Goal: Task Accomplishment & Management: Complete application form

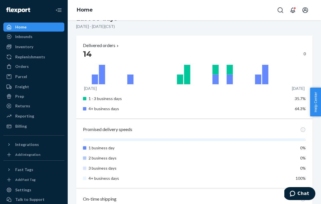
scroll to position [319, 0]
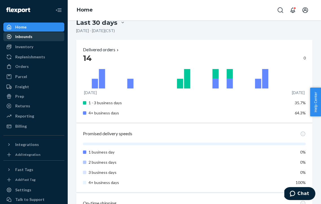
click at [25, 36] on div "Inbounds" at bounding box center [23, 37] width 17 height 6
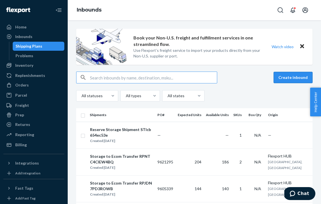
click at [289, 77] on button "Create inbound" at bounding box center [293, 77] width 39 height 11
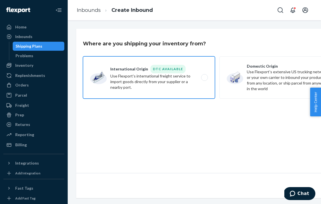
click at [179, 93] on label "International Origin DTC Available Use Flexport's international freight service…" at bounding box center [149, 77] width 132 height 42
click at [204, 80] on input "International Origin DTC Available Use Flexport's international freight service…" at bounding box center [206, 78] width 4 height 4
radio input "true"
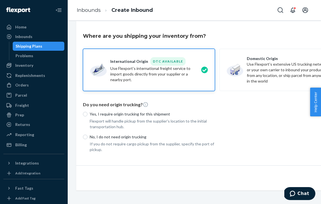
scroll to position [7, 0]
click at [146, 115] on p "Yes, I require origin trucking for this shipment" at bounding box center [152, 115] width 125 height 6
click at [87, 115] on input "Yes, I require origin trucking for this shipment" at bounding box center [85, 114] width 5 height 5
radio input "true"
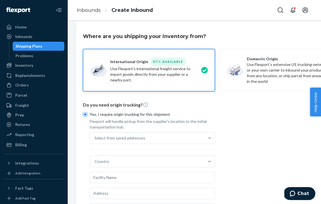
scroll to position [56, 0]
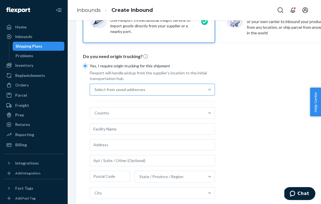
click at [199, 93] on div "Select from saved addresses" at bounding box center [147, 89] width 115 height 11
click at [95, 93] on input "Select from saved addresses" at bounding box center [94, 90] width 1 height 6
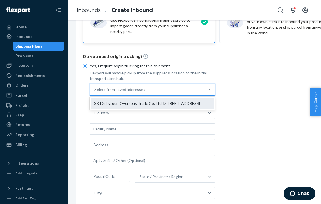
click at [190, 109] on div "SXTGT group Overseas Trade Co.,Ltd. [STREET_ADDRESS]" at bounding box center [152, 103] width 123 height 11
click at [95, 93] on input "option SXTGT group Overseas Trade Co.,Ltd. [STREET_ADDRESS]. 1 result available…" at bounding box center [94, 90] width 1 height 6
type input "SXTGT group Overseas Trade Co.,Ltd."
type input "[STREET_ADDRESS]"
type input "315314"
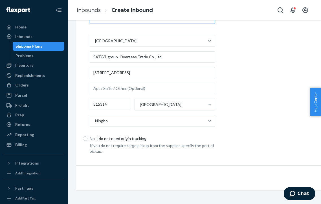
scroll to position [128, 37]
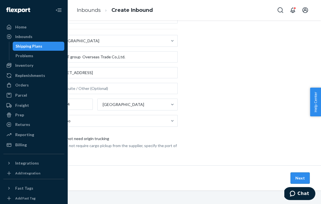
click at [301, 177] on button "Next" at bounding box center [300, 178] width 19 height 11
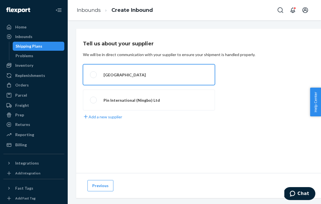
click at [110, 77] on label "[GEOGRAPHIC_DATA]" at bounding box center [149, 74] width 132 height 21
click at [94, 77] on input "[GEOGRAPHIC_DATA]" at bounding box center [92, 75] width 4 height 4
radio input "true"
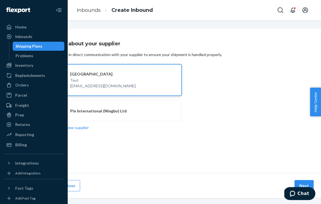
scroll to position [0, 37]
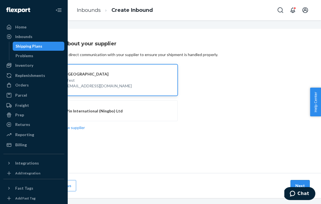
click at [299, 182] on button "Next" at bounding box center [300, 185] width 19 height 11
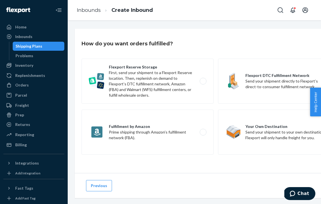
scroll to position [0, 37]
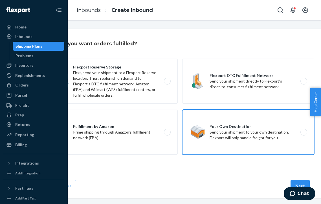
click at [268, 138] on label "Your Own Destination Send your shipment to your own destination. Flexport will …" at bounding box center [248, 132] width 132 height 45
click at [303, 134] on input "Your Own Destination Send your shipment to your own destination. Flexport will …" at bounding box center [305, 133] width 4 height 4
radio input "true"
click at [303, 183] on button "Next" at bounding box center [300, 185] width 19 height 11
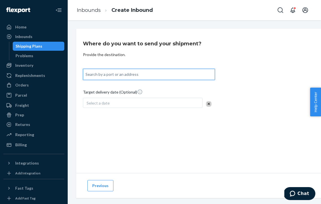
click at [149, 76] on div "Search by a port or an address" at bounding box center [148, 74] width 131 height 10
click at [86, 76] on input "0 results available. Use Up and Down to choose options, press Enter to select t…" at bounding box center [85, 75] width 1 height 6
click at [96, 74] on div "Search by a port or an address" at bounding box center [111, 75] width 53 height 6
click at [86, 74] on input "0 results available. Use Up and Down to choose options, press Enter to select t…" at bounding box center [85, 75] width 1 height 6
click at [102, 187] on button "Previous" at bounding box center [100, 185] width 26 height 11
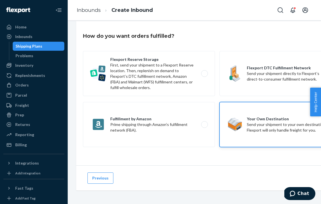
scroll to position [8, 37]
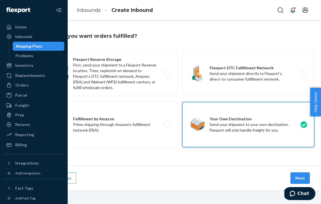
click at [301, 177] on button "Next" at bounding box center [300, 178] width 19 height 11
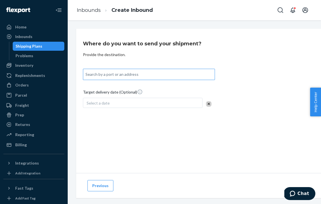
click at [137, 75] on div "Search by a port or an address" at bounding box center [148, 74] width 131 height 10
click at [86, 75] on input "Search by a port or an address" at bounding box center [85, 75] width 1 height 6
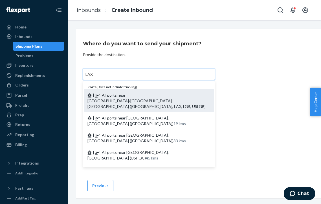
click at [177, 94] on span "| All ports near [GEOGRAPHIC_DATA]/[GEOGRAPHIC_DATA], [GEOGRAPHIC_DATA] ([GEOGR…" at bounding box center [146, 101] width 118 height 16
click at [93, 77] on input "LAX" at bounding box center [89, 75] width 8 height 6
type input "All ports near [GEOGRAPHIC_DATA]/[GEOGRAPHIC_DATA], [GEOGRAPHIC_DATA] ([GEOGRAP…"
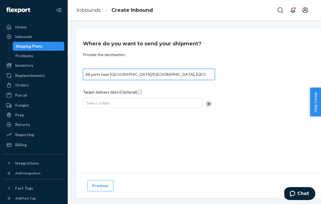
scroll to position [0, 37]
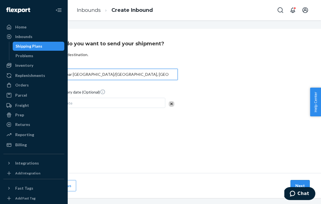
click at [296, 184] on button "Next" at bounding box center [300, 185] width 19 height 11
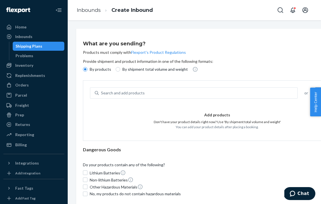
click at [120, 68] on label "By shipment total volume and weight" at bounding box center [152, 70] width 72 height 6
click at [120, 68] on input "By shipment total volume and weight" at bounding box center [118, 69] width 5 height 5
radio input "true"
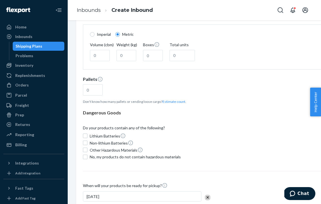
scroll to position [55, 0]
click at [97, 59] on input "Volume (cbm)" at bounding box center [100, 55] width 20 height 11
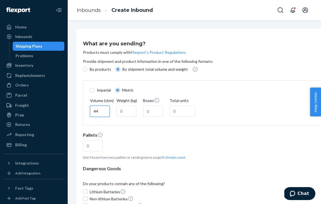
type input "44"
click at [78, 125] on div "What are you sending? Products must comply with Flexport's Product Regulations …" at bounding box center [217, 153] width 282 height 248
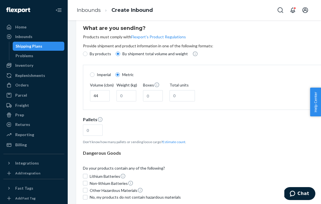
scroll to position [110, 0]
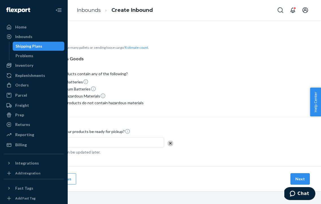
click at [300, 177] on button "Next" at bounding box center [300, 178] width 19 height 11
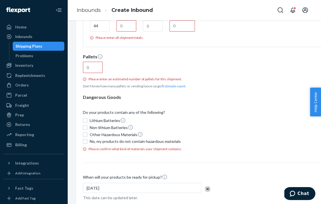
scroll to position [81, 0]
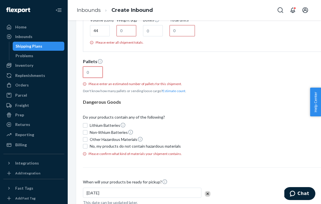
click at [95, 73] on input "text" at bounding box center [93, 72] width 20 height 11
type input "20"
click at [148, 76] on div "20" at bounding box center [217, 73] width 269 height 13
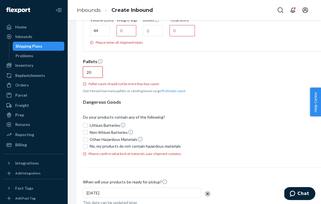
click at [103, 76] on input "20" at bounding box center [93, 72] width 20 height 11
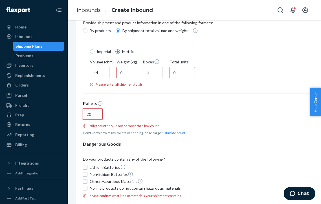
scroll to position [35, 0]
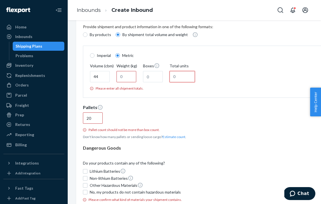
click at [182, 76] on input "Total units" at bounding box center [182, 76] width 25 height 11
type input "12000"
click at [199, 120] on div "20" at bounding box center [217, 119] width 269 height 13
click at [103, 120] on input "20" at bounding box center [93, 118] width 20 height 11
click at [123, 82] on input "Weight (kg)" at bounding box center [126, 76] width 20 height 11
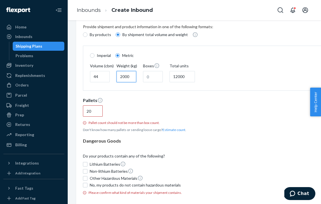
type input "2000"
click at [228, 94] on div "Provide shipment and product information in one of the following formats: By pr…" at bounding box center [217, 78] width 269 height 115
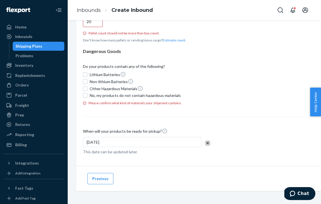
click at [95, 95] on span "No, my products do not contain hazardous materials" at bounding box center [135, 96] width 91 height 6
click at [87, 95] on input "No, my products do not contain hazardous materials" at bounding box center [85, 95] width 5 height 5
checkbox input "true"
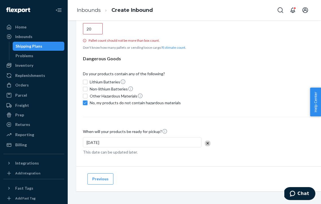
scroll to position [117, 37]
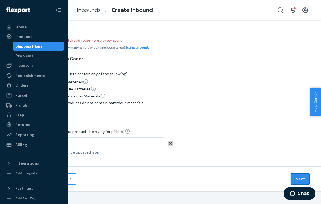
click at [301, 179] on button "Next" at bounding box center [300, 178] width 19 height 11
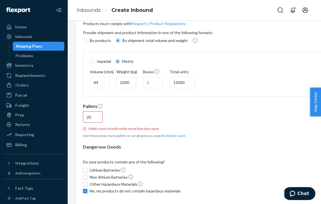
scroll to position [0, 0]
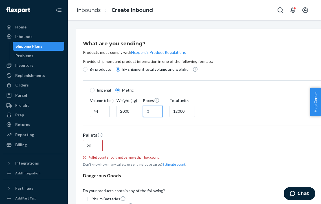
click at [153, 111] on input "Boxes" at bounding box center [153, 111] width 20 height 11
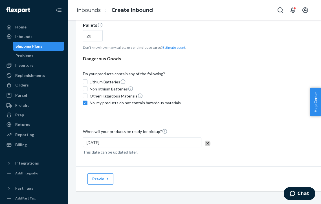
scroll to position [110, 37]
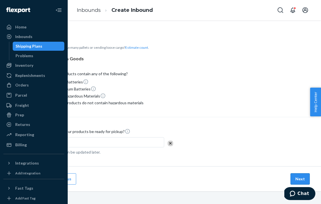
type input "600"
click at [300, 177] on button "Next" at bounding box center [300, 178] width 19 height 11
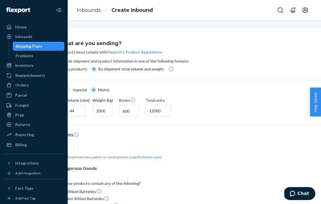
scroll to position [0, 24]
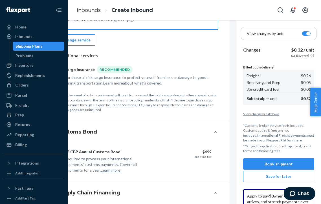
scroll to position [159, 0]
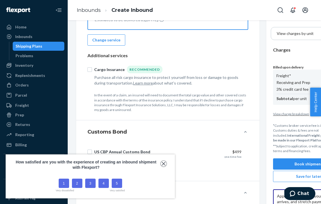
click at [162, 165] on icon "close," at bounding box center [164, 164] width 4 height 4
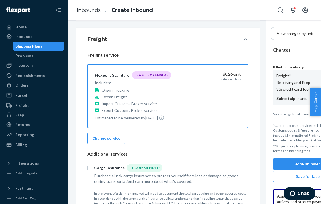
scroll to position [64, 0]
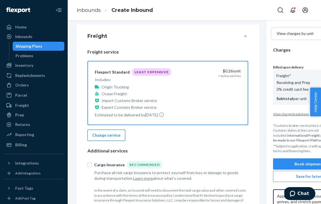
click at [105, 133] on button "Change service" at bounding box center [106, 135] width 38 height 11
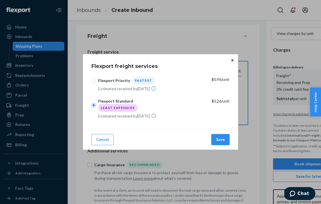
click at [232, 60] on icon "Close" at bounding box center [232, 60] width 2 height 3
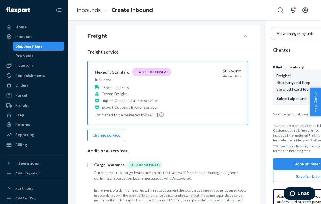
scroll to position [0, 0]
